Goal: Information Seeking & Learning: Learn about a topic

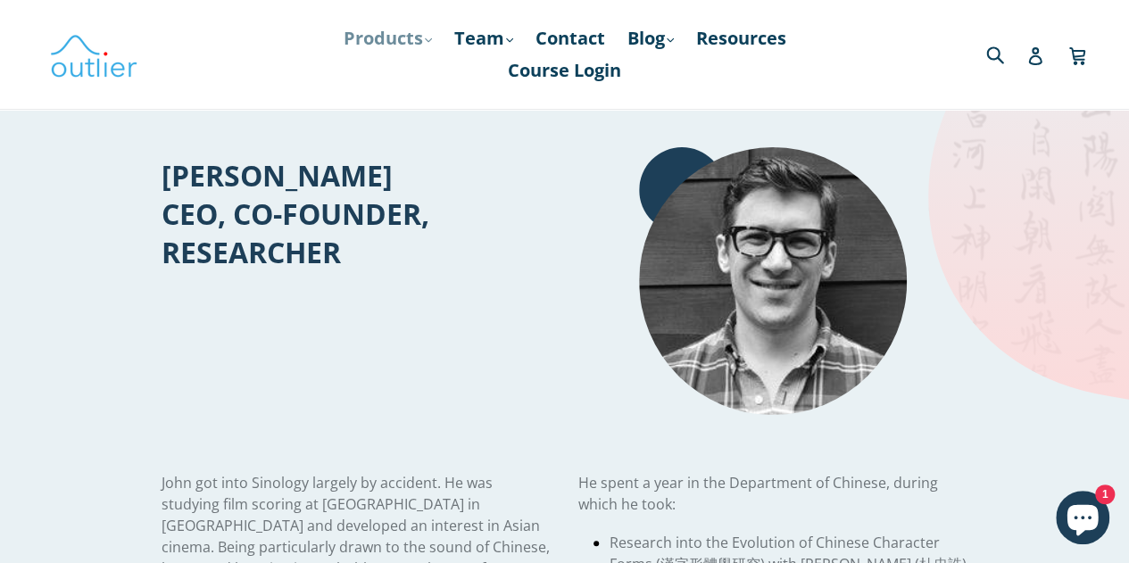
click at [425, 40] on icon ".cls-1{fill:#231f20}" at bounding box center [428, 40] width 7 height 7
click at [502, 35] on link "Team .cls-1{fill:#231f20} expand" at bounding box center [483, 38] width 77 height 32
click at [657, 40] on link "Blog .cls-1{fill:#231f20} expand" at bounding box center [651, 38] width 64 height 32
click at [721, 40] on link "Resources" at bounding box center [741, 38] width 108 height 32
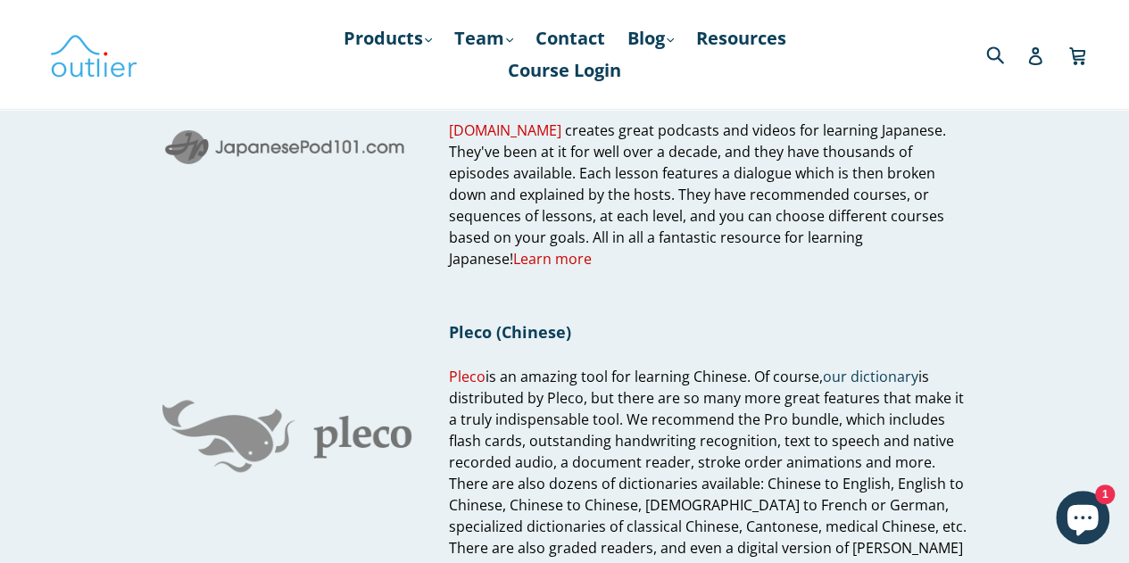
scroll to position [1021, 0]
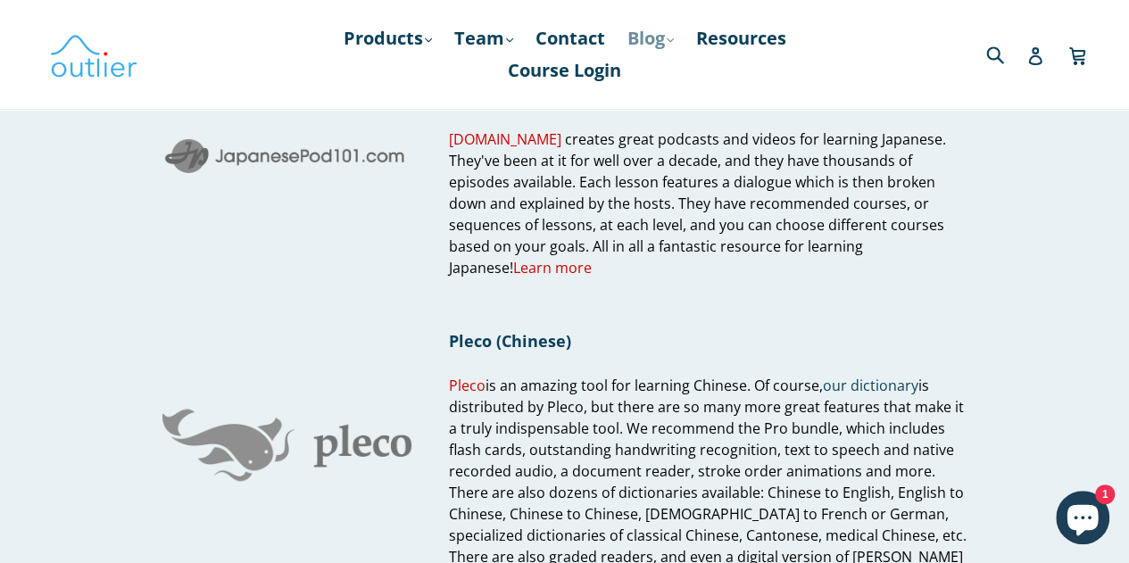
click at [666, 40] on link "Blog .cls-1{fill:#231f20} expand" at bounding box center [651, 38] width 64 height 32
click at [659, 85] on link "Chinese" at bounding box center [688, 87] width 108 height 34
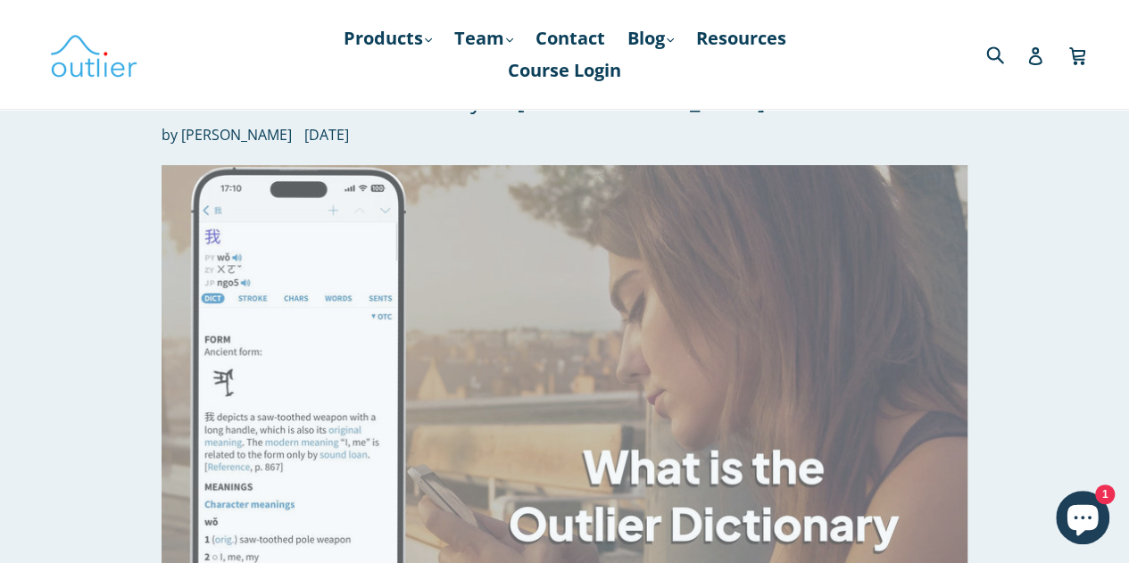
scroll to position [128, 0]
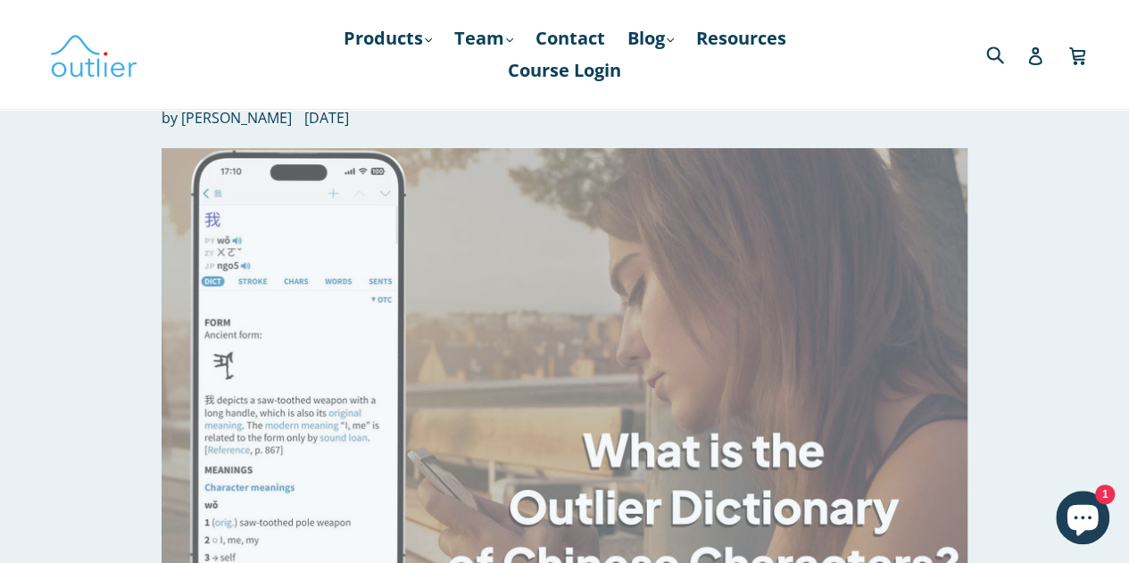
click at [510, 316] on img at bounding box center [565, 374] width 806 height 453
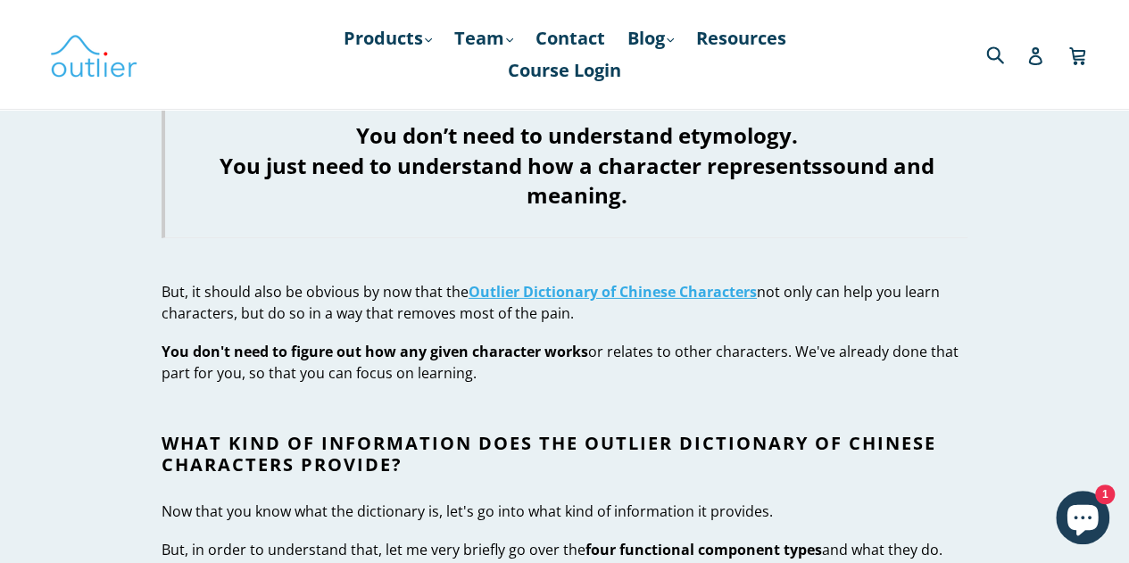
scroll to position [2778, 0]
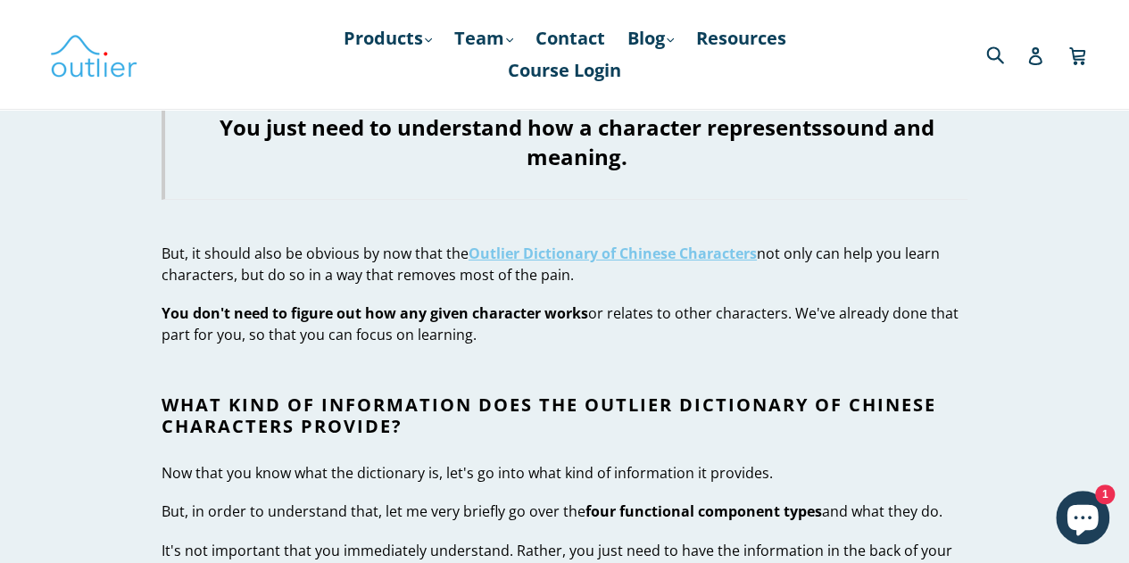
click at [540, 244] on strong "Outlier Dictionary of Chinese Characters" at bounding box center [613, 254] width 288 height 20
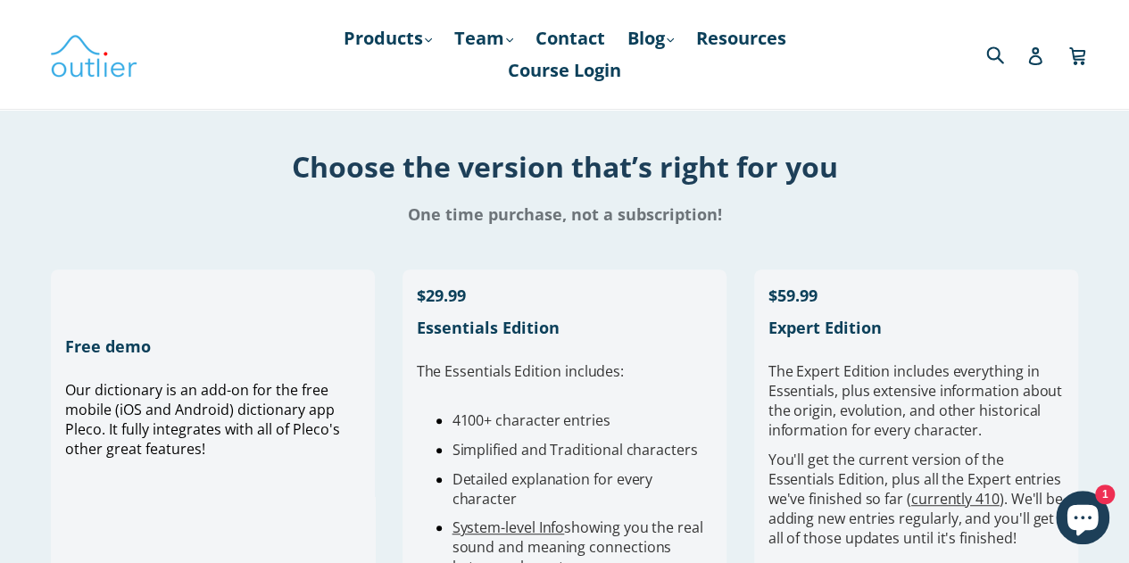
scroll to position [339, 0]
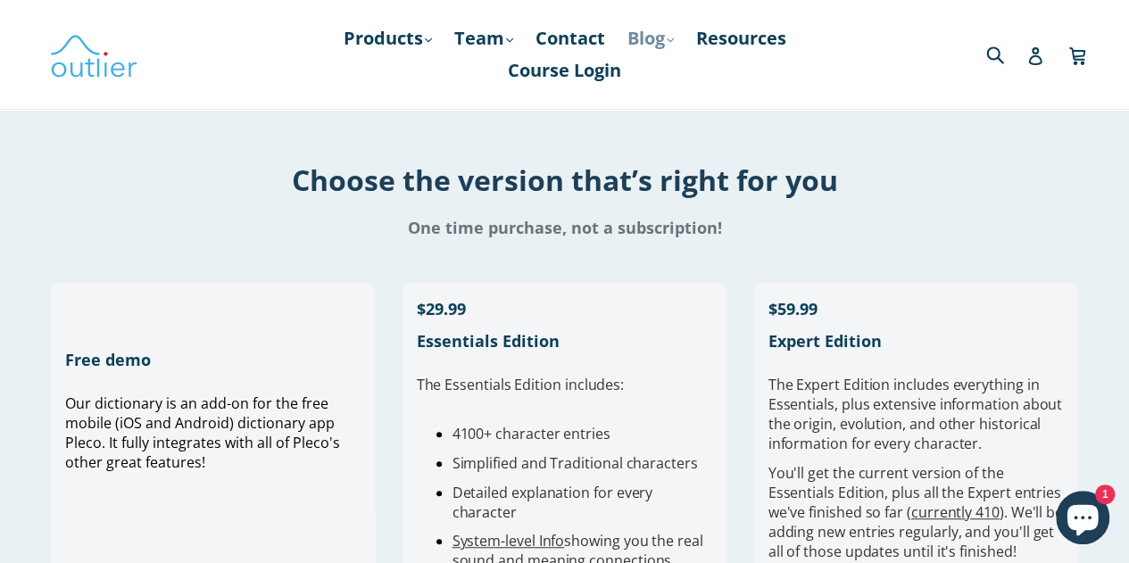
click at [671, 46] on link "Blog .cls-1{fill:#231f20} expand" at bounding box center [651, 38] width 64 height 32
click at [673, 79] on link "Chinese" at bounding box center [688, 87] width 108 height 34
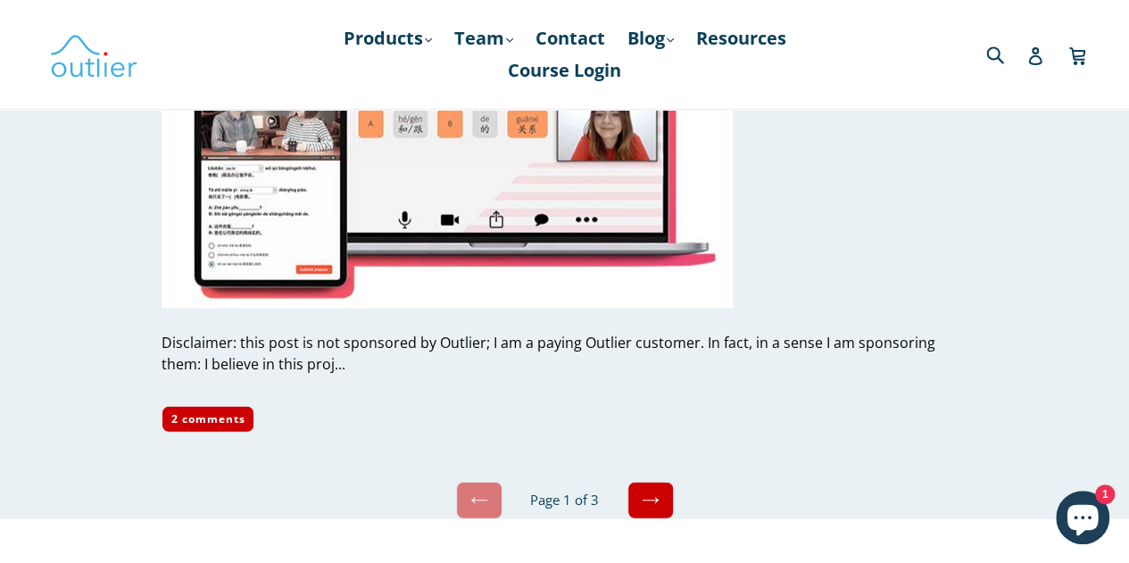
scroll to position [8798, 0]
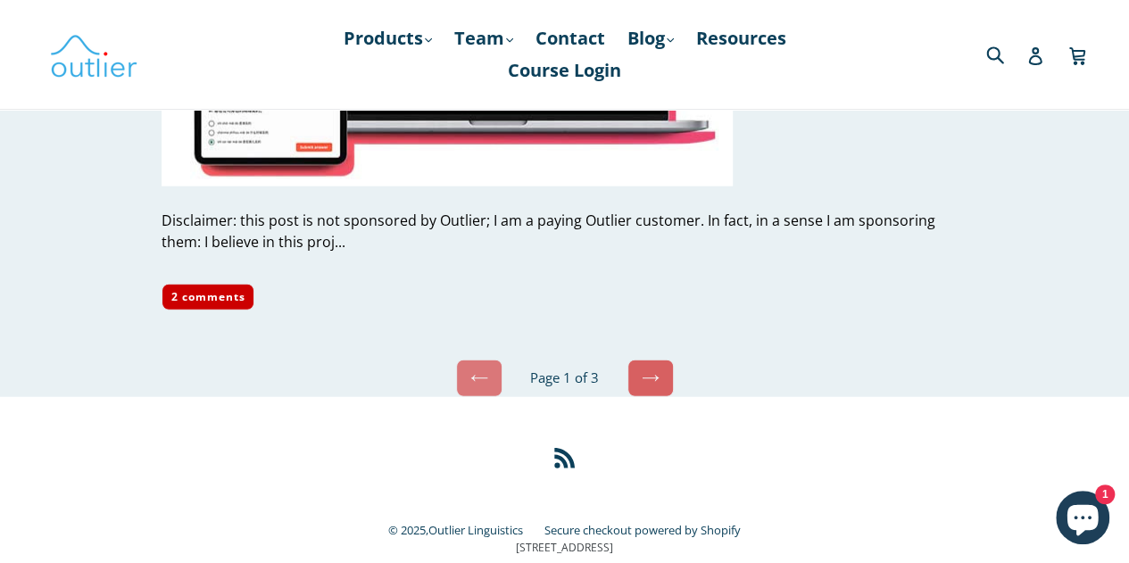
click at [652, 369] on icon at bounding box center [651, 378] width 18 height 18
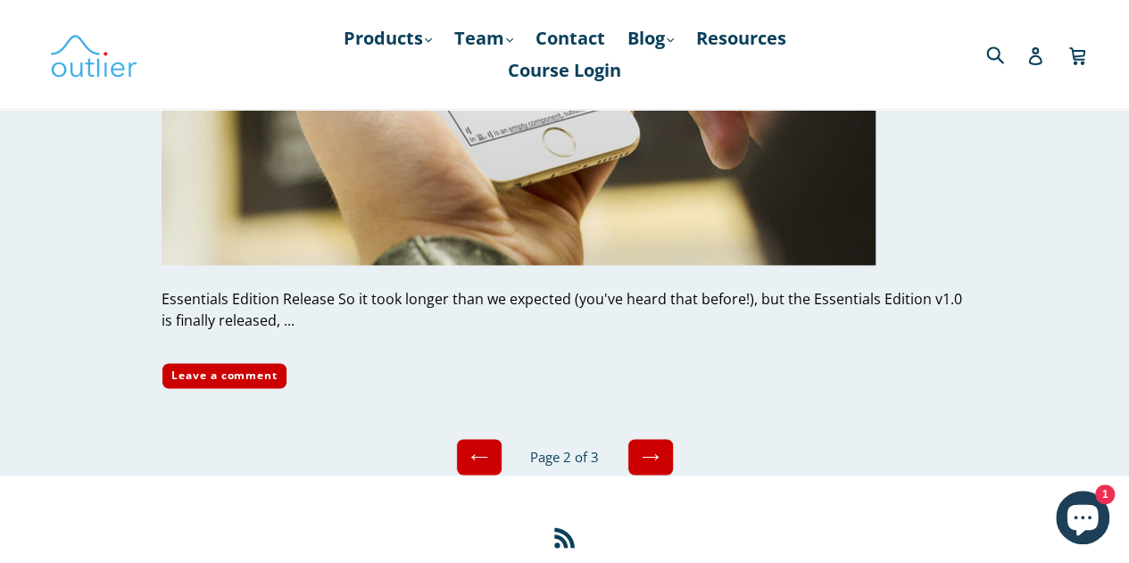
scroll to position [7944, 0]
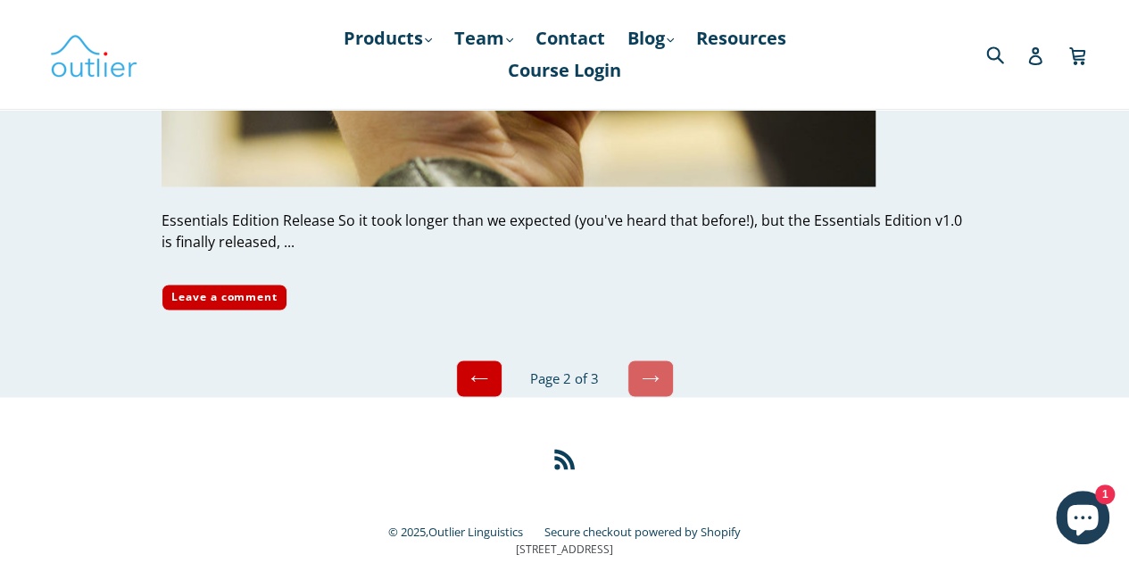
click at [648, 369] on icon at bounding box center [651, 378] width 18 height 18
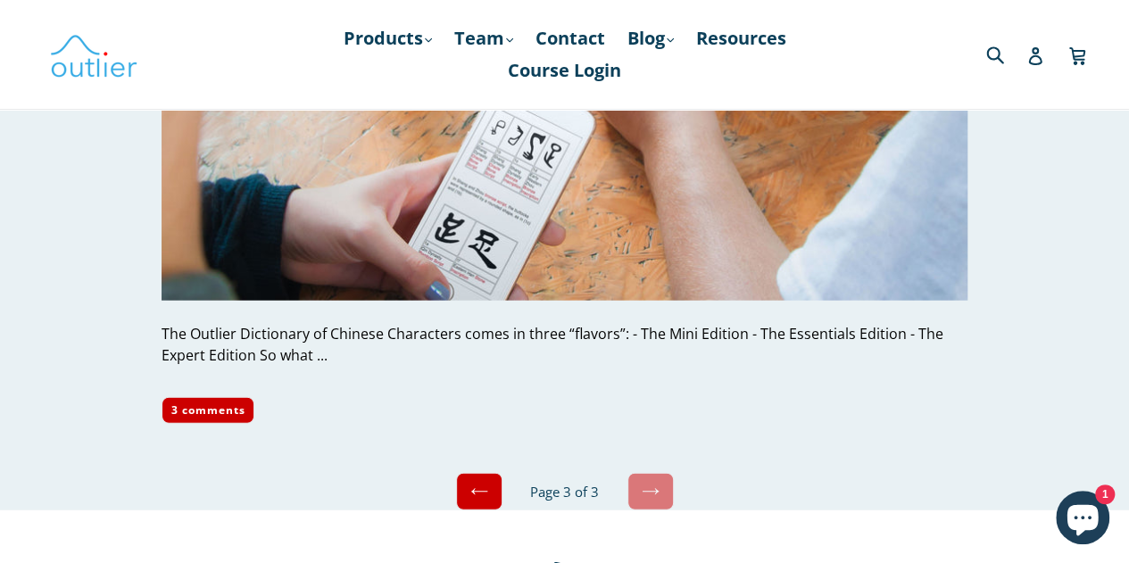
scroll to position [2113, 0]
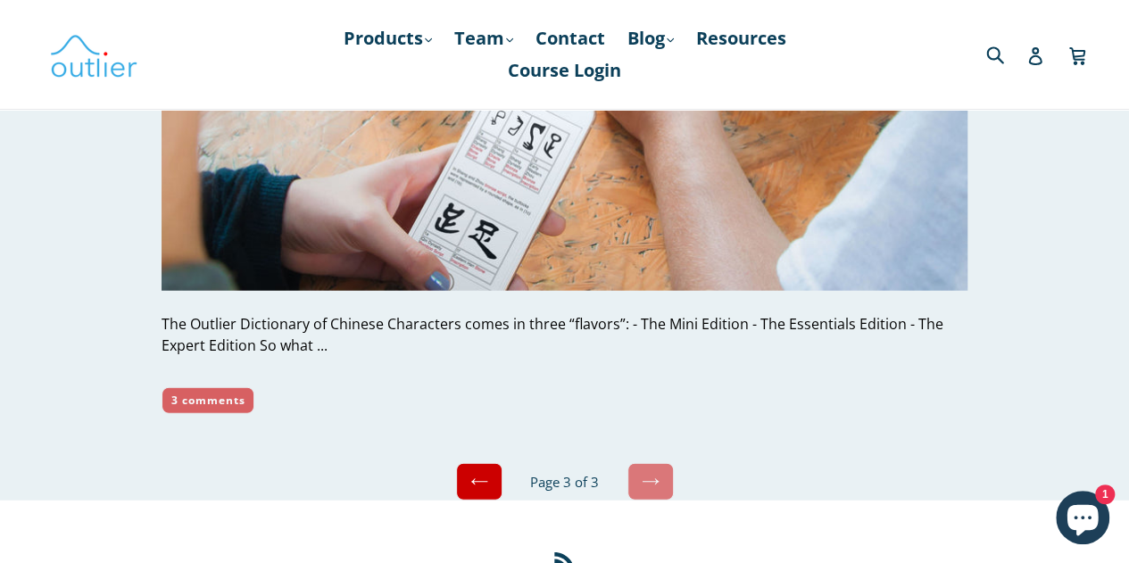
click at [212, 394] on link "3 comments" at bounding box center [209, 400] width 94 height 27
click at [565, 74] on link "Course Login" at bounding box center [564, 70] width 131 height 32
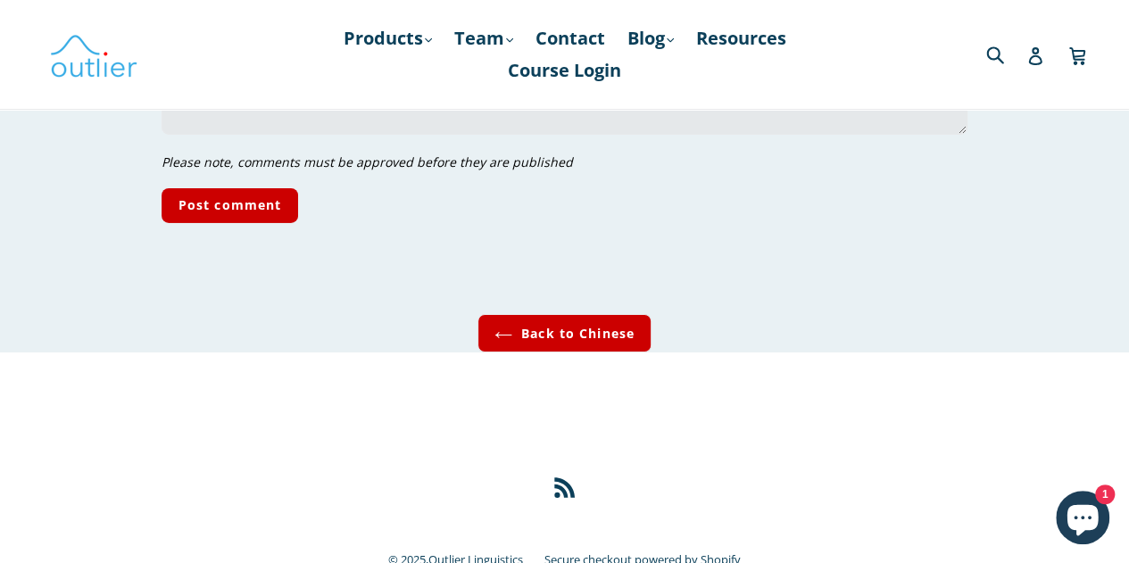
scroll to position [2947, 0]
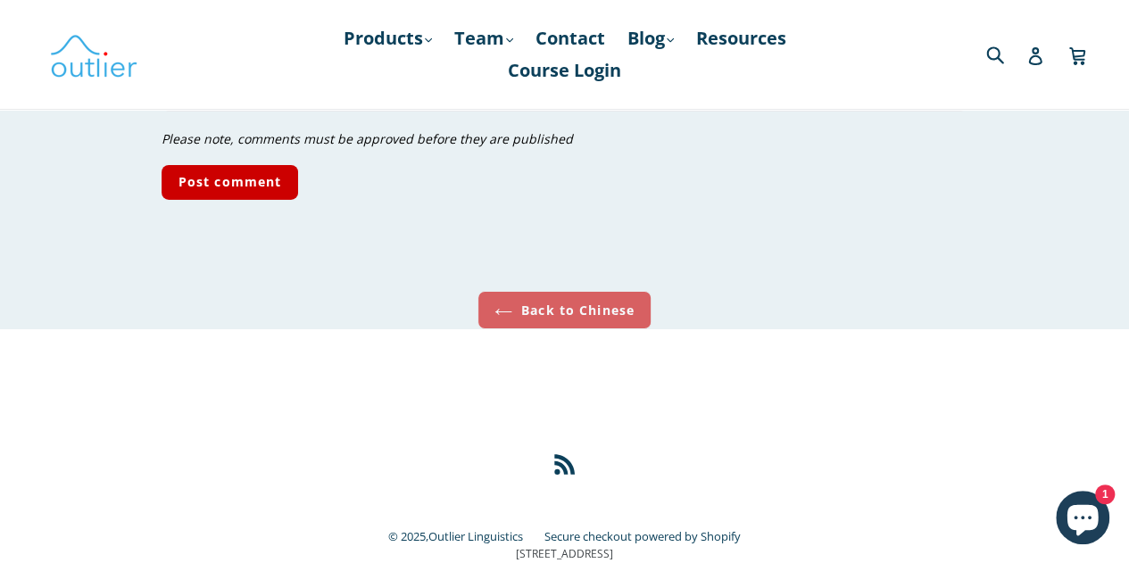
click at [535, 291] on link "Back to Chinese" at bounding box center [564, 310] width 174 height 38
